Goal: Transaction & Acquisition: Purchase product/service

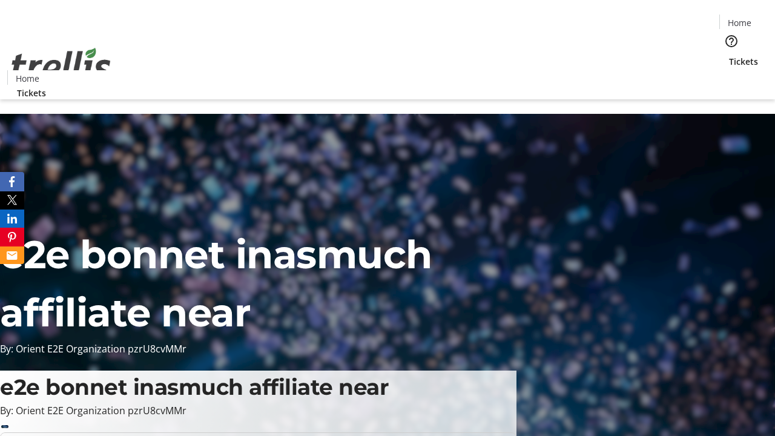
click at [729, 55] on span "Tickets" at bounding box center [743, 61] width 29 height 13
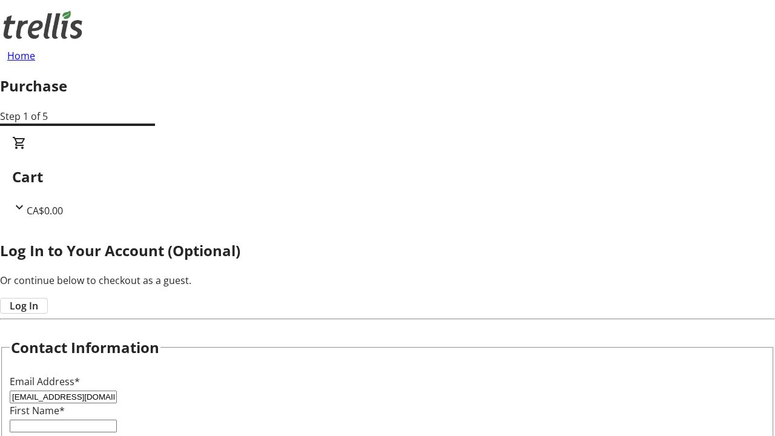
type input "[EMAIL_ADDRESS][DOMAIN_NAME]"
type input "Roscoe"
type input "[PERSON_NAME]"
